Goal: Use online tool/utility: Utilize a website feature to perform a specific function

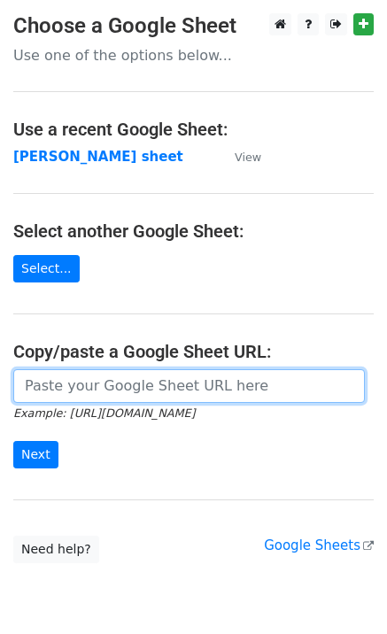
click at [71, 386] on input "url" at bounding box center [188, 386] width 351 height 34
paste input "[URL][DOMAIN_NAME]"
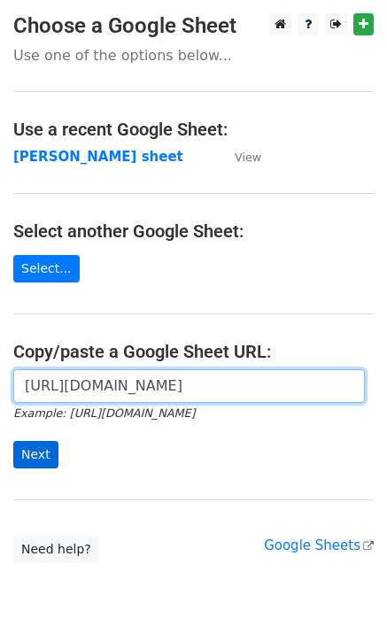
scroll to position [0, 414]
type input "[URL][DOMAIN_NAME]"
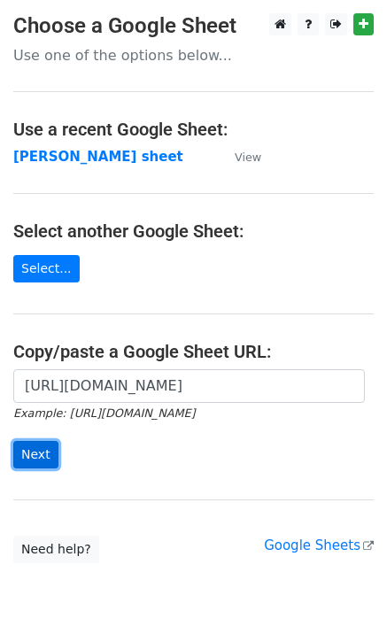
click at [39, 456] on input "Next" at bounding box center [35, 454] width 45 height 27
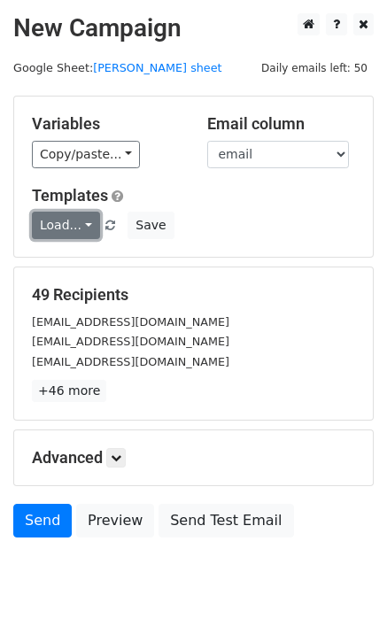
click at [42, 233] on link "Load..." at bounding box center [66, 225] width 68 height 27
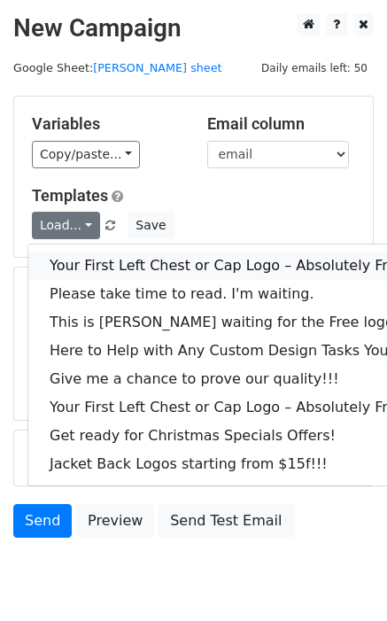
click at [89, 259] on link "Your First Left Chest or Cap Logo – Absolutely Free" at bounding box center [239, 265] width 422 height 28
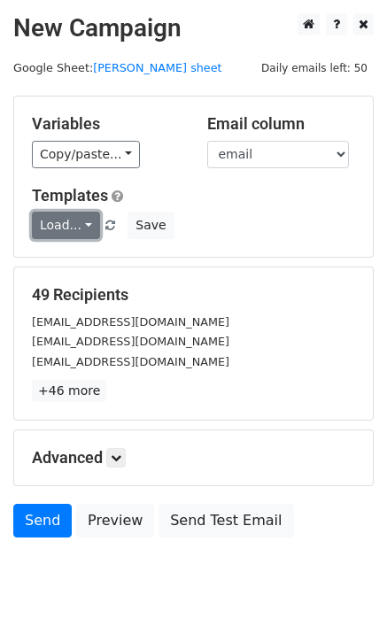
click at [56, 227] on link "Load..." at bounding box center [66, 225] width 68 height 27
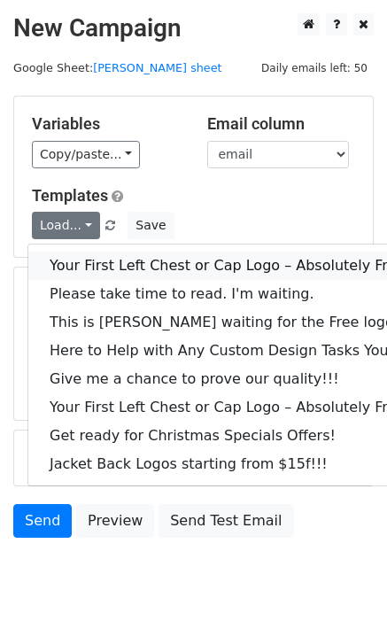
click at [85, 260] on link "Your First Left Chest or Cap Logo – Absolutely Free" at bounding box center [239, 265] width 422 height 28
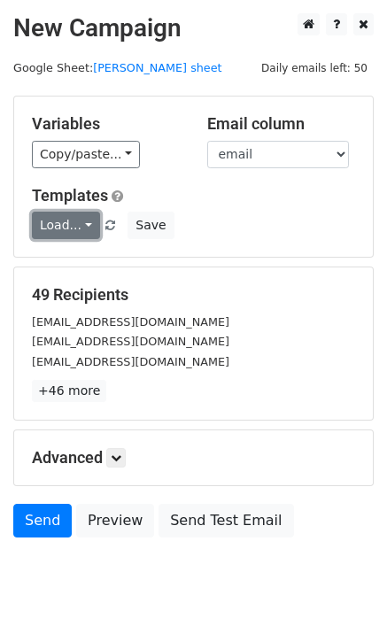
click at [71, 226] on link "Load..." at bounding box center [66, 225] width 68 height 27
